Goal: Find contact information: Find contact information

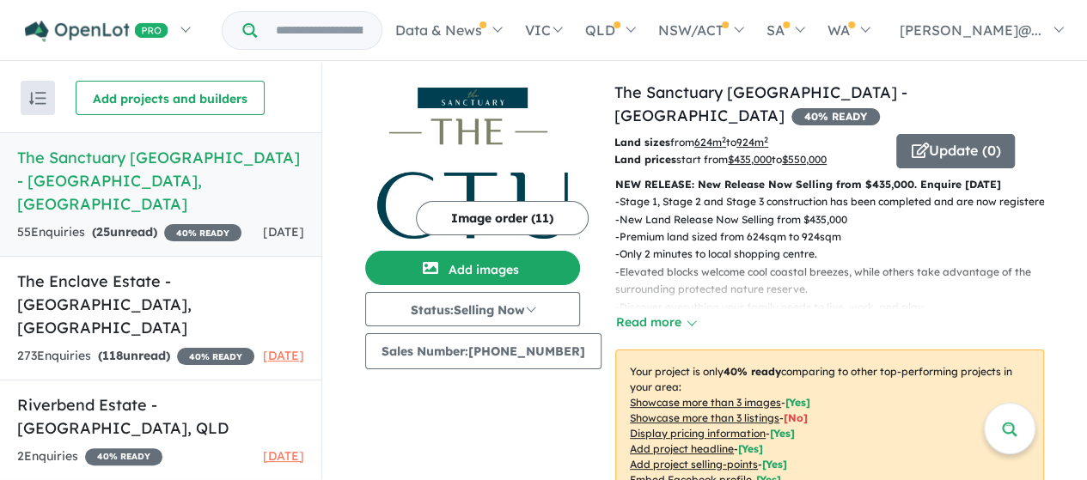
click at [166, 166] on h5 "The Sanctuary [GEOGRAPHIC_DATA] - [GEOGRAPHIC_DATA] , [GEOGRAPHIC_DATA]" at bounding box center [160, 181] width 287 height 70
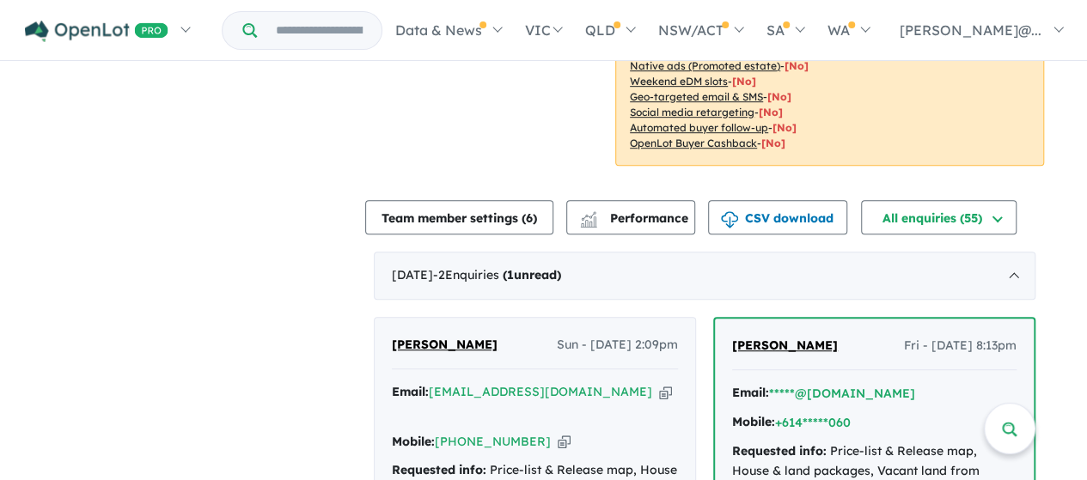
scroll to position [687, 0]
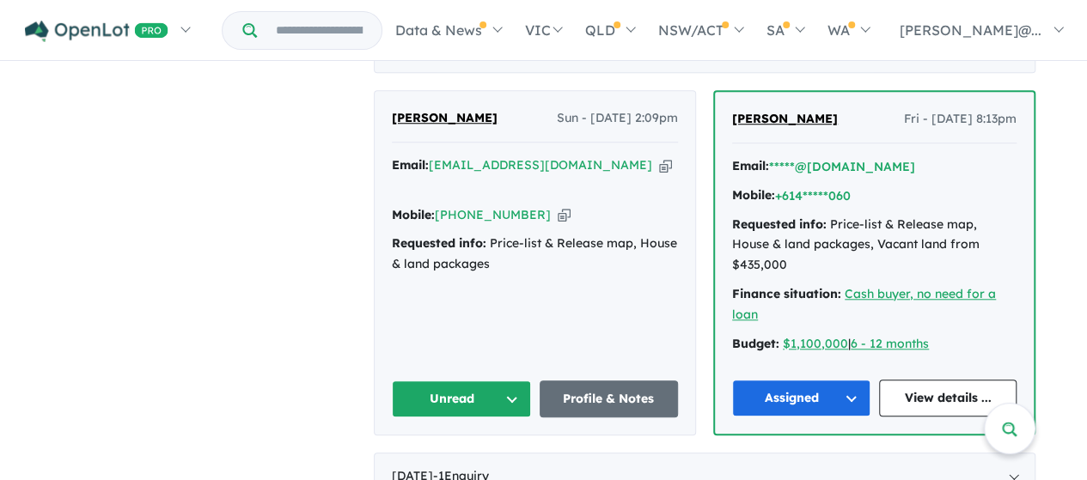
click at [659, 165] on icon "button" at bounding box center [665, 165] width 13 height 18
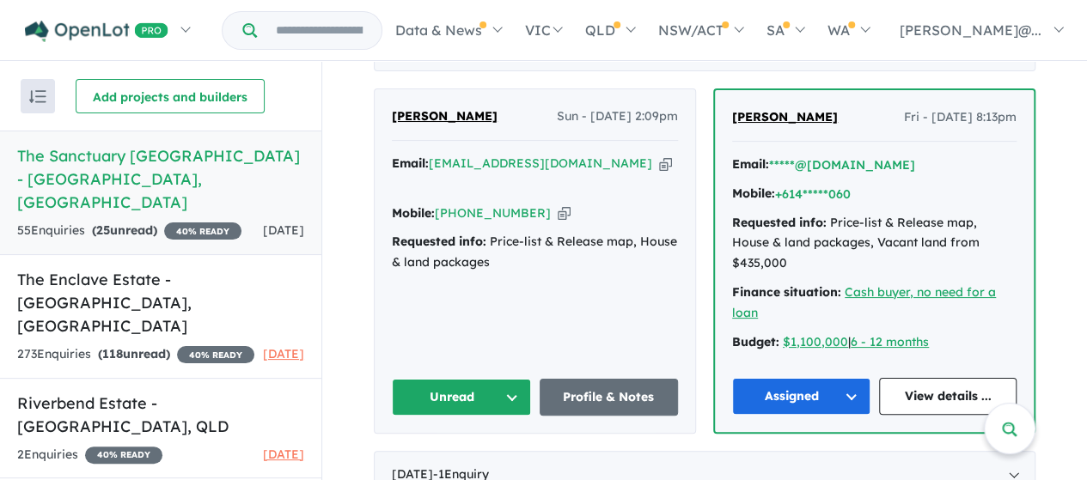
click at [503, 379] on button "Unread" at bounding box center [461, 397] width 139 height 37
click at [459, 458] on button "Assigned" at bounding box center [467, 478] width 149 height 40
click at [558, 204] on icon "button" at bounding box center [564, 213] width 13 height 18
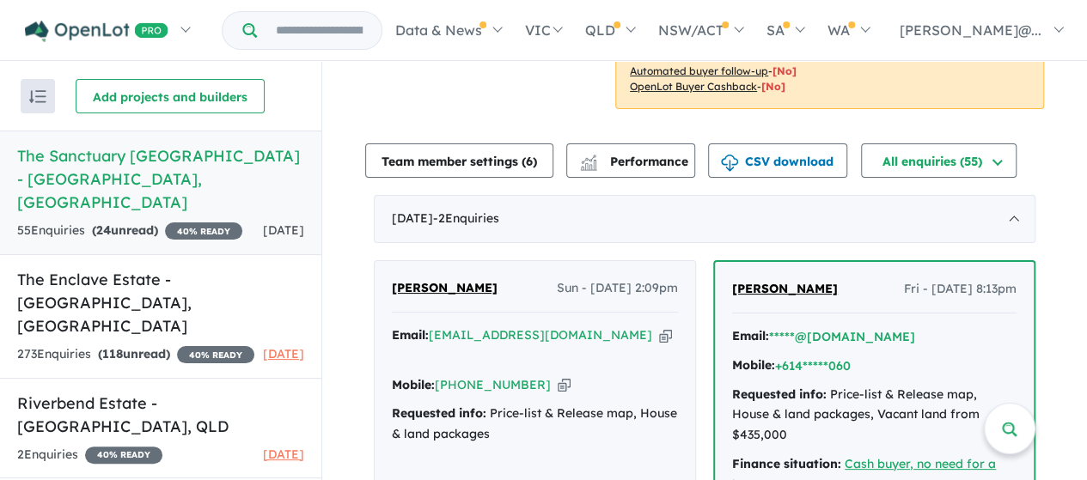
click at [421, 278] on link "[PERSON_NAME]" at bounding box center [445, 288] width 106 height 21
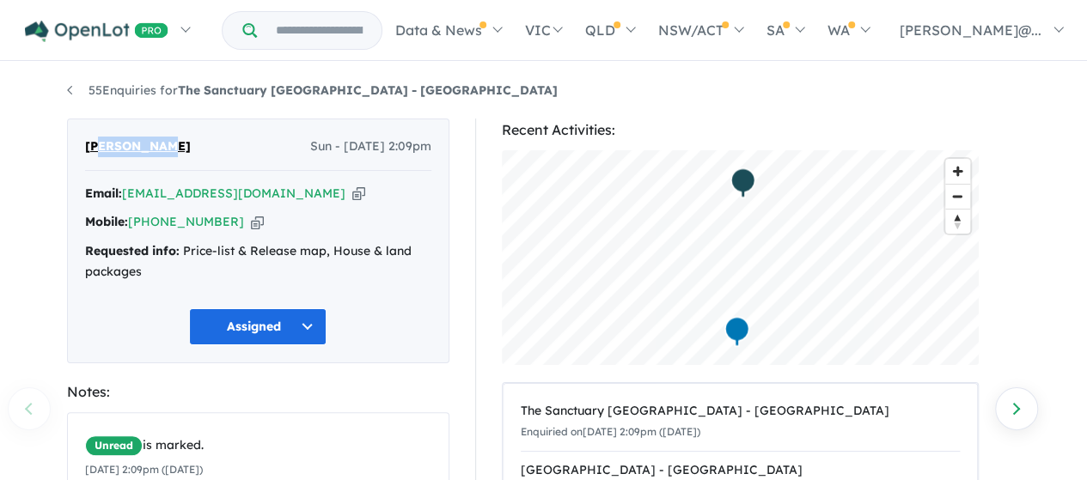
drag, startPoint x: 167, startPoint y: 145, endPoint x: 66, endPoint y: 143, distance: 100.5
click at [64, 142] on div "[PERSON_NAME] Sun - [DATE] 2:09pm Email: [EMAIL_ADDRESS][DOMAIN_NAME] Copied! M…" at bounding box center [258, 468] width 408 height 699
copy span "[PERSON_NAME]"
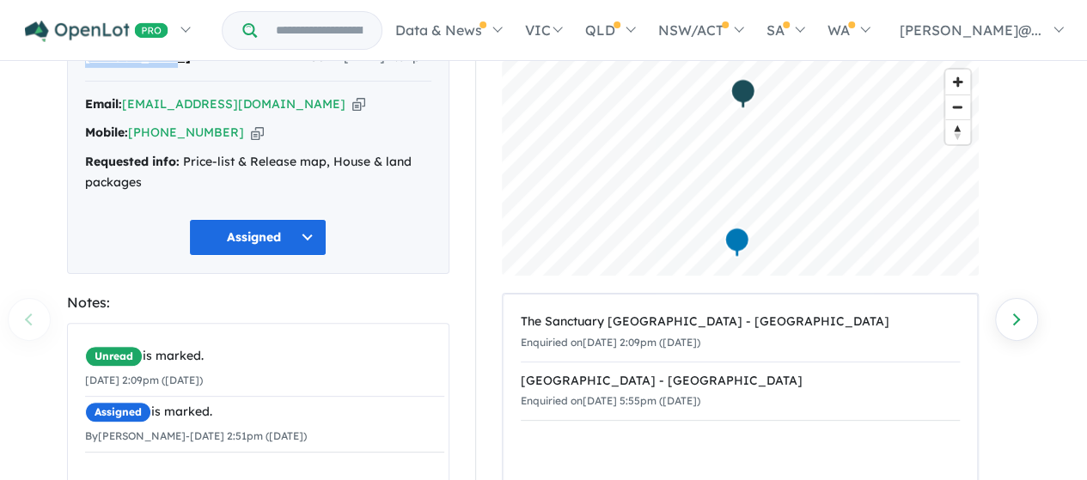
scroll to position [172, 0]
